Goal: Register for event/course

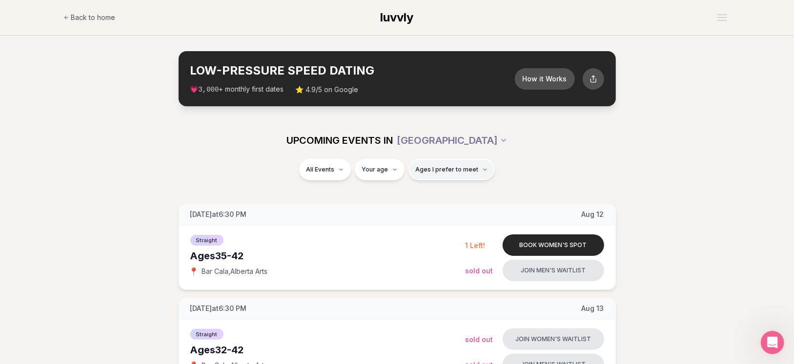
click at [452, 166] on span "Ages I prefer to meet" at bounding box center [446, 170] width 63 height 8
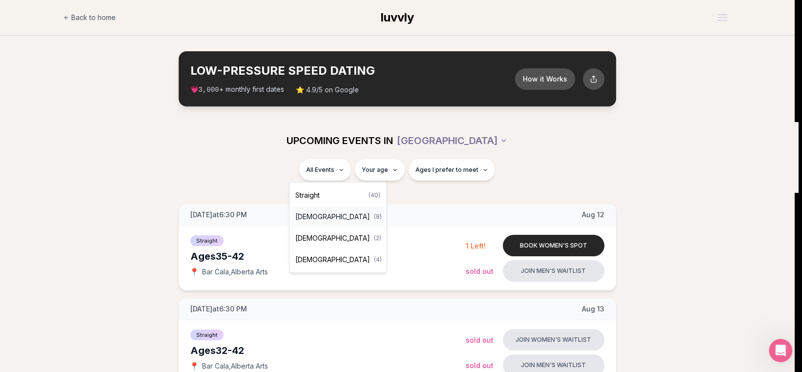
click at [324, 215] on span "[DEMOGRAPHIC_DATA]" at bounding box center [332, 217] width 75 height 10
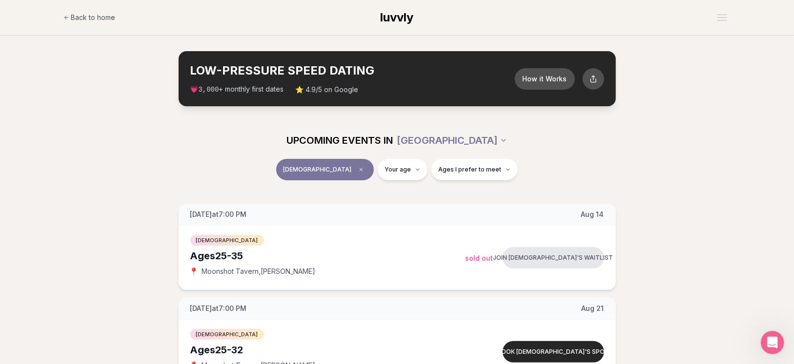
click at [328, 167] on span "[DEMOGRAPHIC_DATA]" at bounding box center [317, 170] width 68 height 8
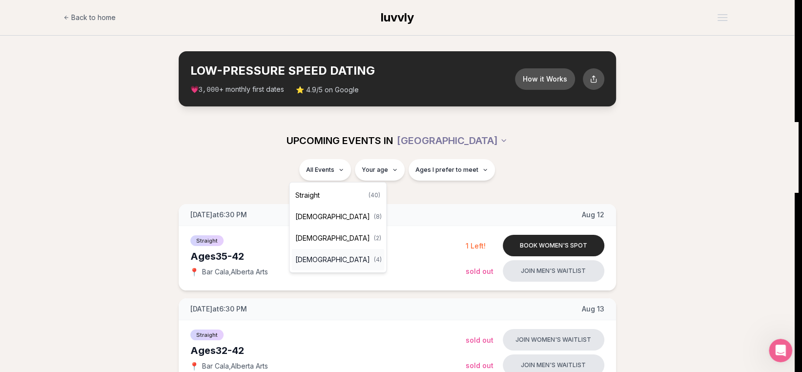
click at [330, 252] on div "[DEMOGRAPHIC_DATA] ( 4 )" at bounding box center [337, 259] width 93 height 21
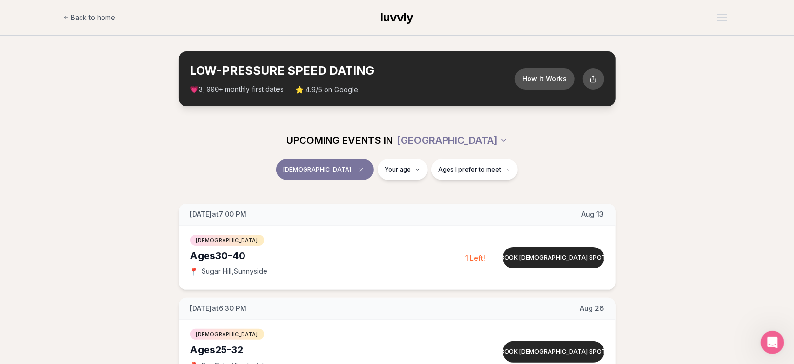
click at [326, 166] on span "[DEMOGRAPHIC_DATA]" at bounding box center [317, 170] width 68 height 8
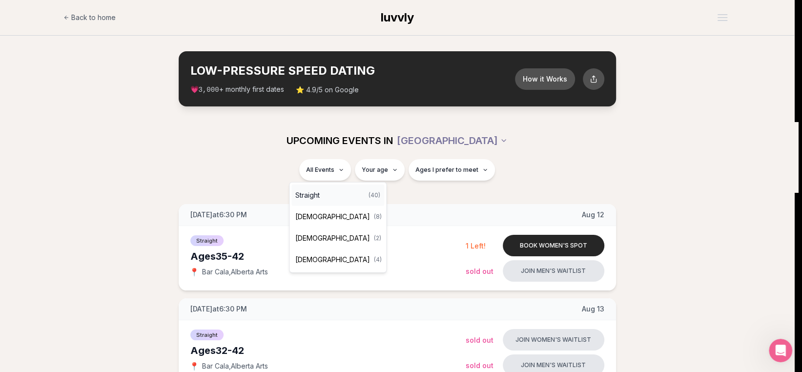
click at [325, 194] on div "Straight ( 40 )" at bounding box center [337, 194] width 93 height 21
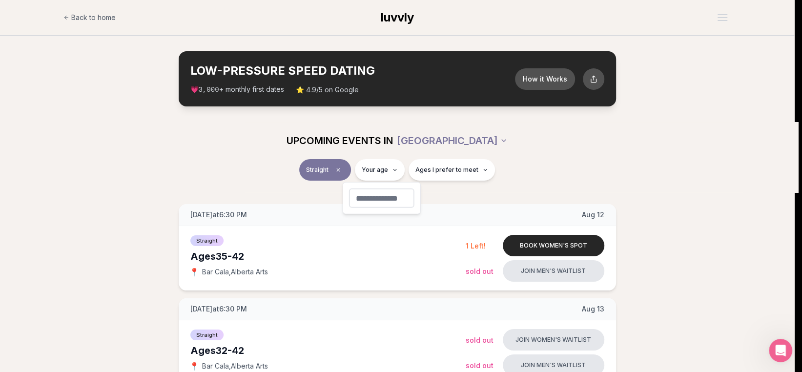
type input "**"
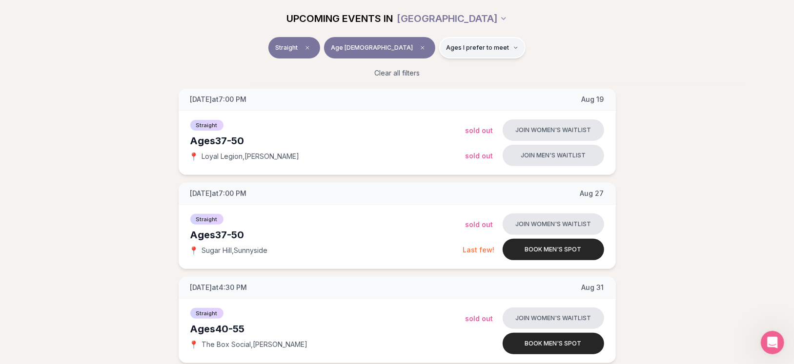
scroll to position [146, 0]
